Goal: Task Accomplishment & Management: Manage account settings

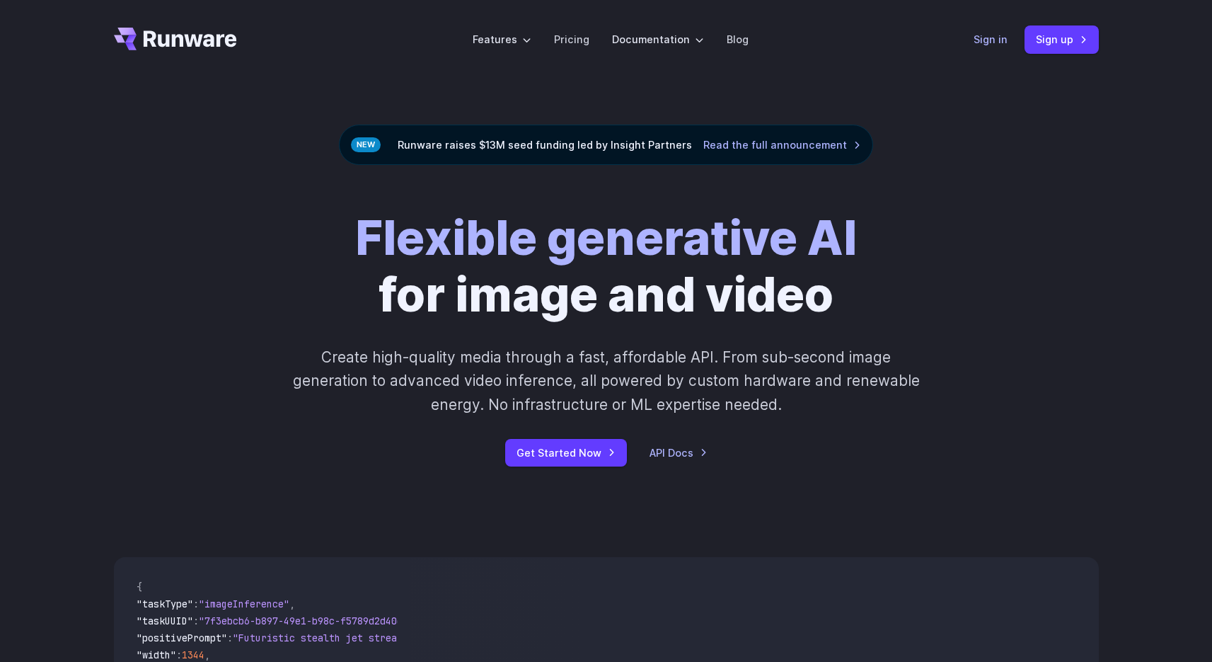
click at [991, 41] on link "Sign in" at bounding box center [991, 39] width 34 height 16
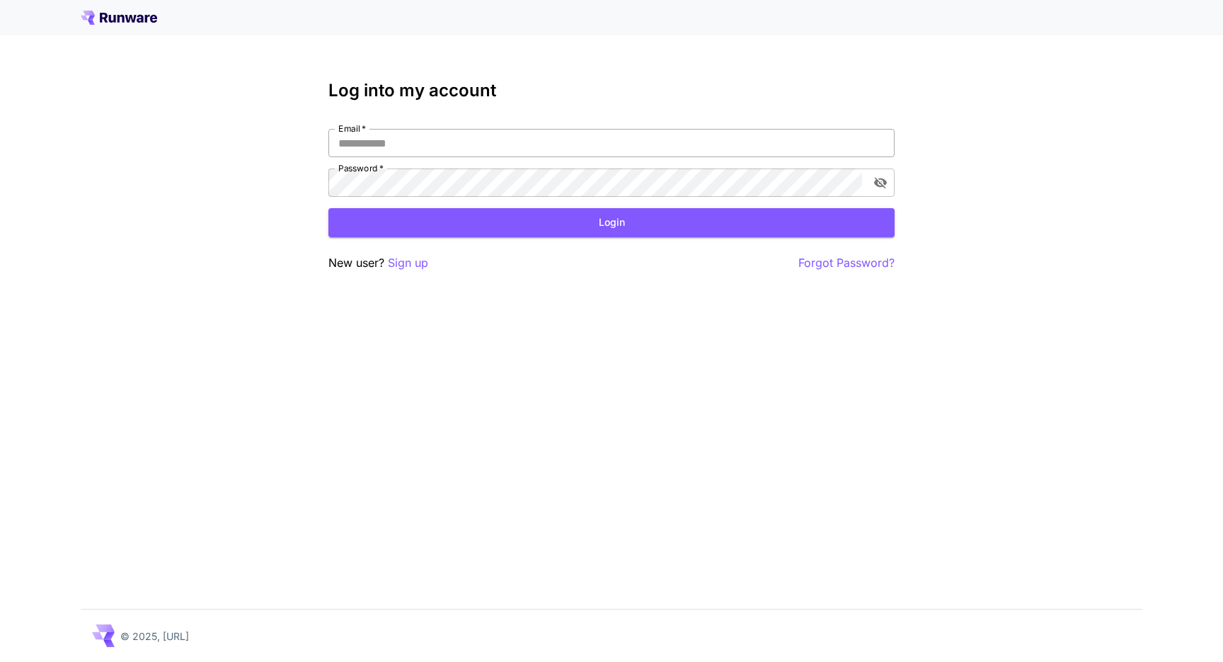
click at [470, 148] on input "Email   *" at bounding box center [611, 143] width 566 height 28
type input "**********"
click button "Login" at bounding box center [611, 222] width 566 height 29
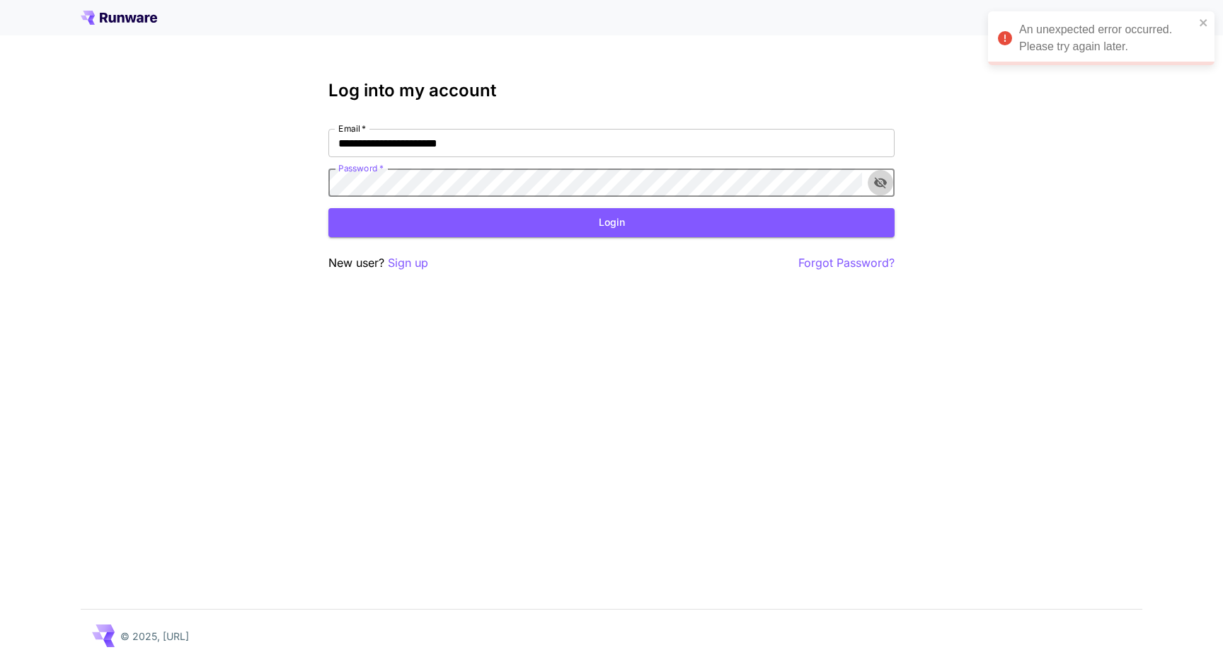
click at [883, 185] on icon "toggle password visibility" at bounding box center [880, 182] width 14 height 14
click at [875, 186] on icon "toggle password visibility" at bounding box center [880, 182] width 14 height 14
